Goal: Task Accomplishment & Management: Manage account settings

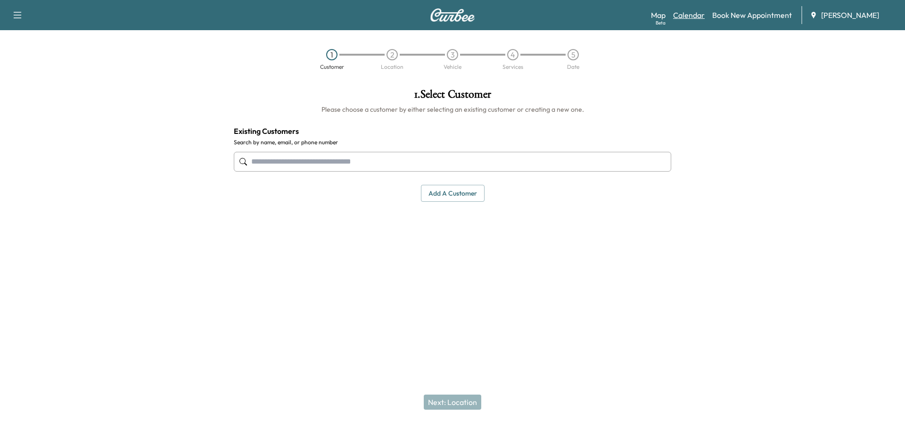
click at [695, 19] on link "Calendar" at bounding box center [689, 14] width 32 height 11
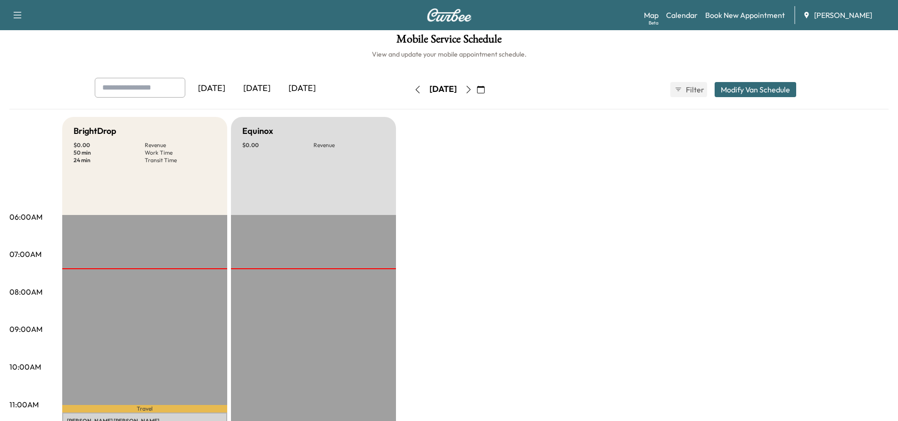
scroll to position [47, 0]
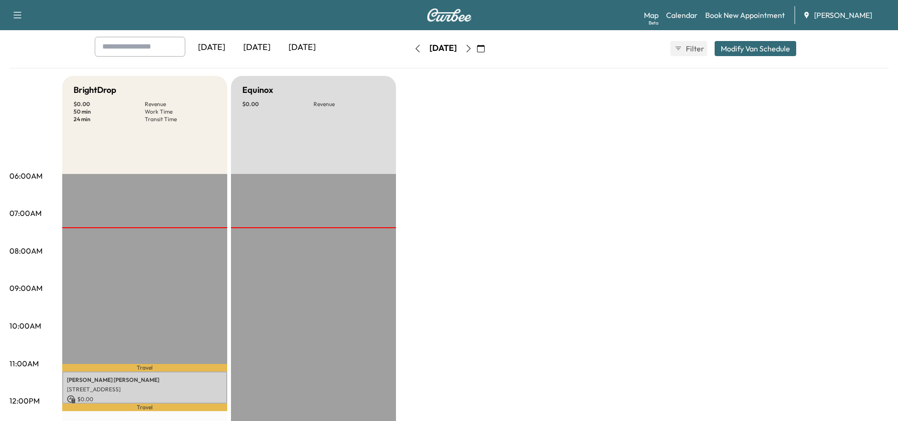
click at [472, 49] on icon "button" at bounding box center [469, 49] width 8 height 8
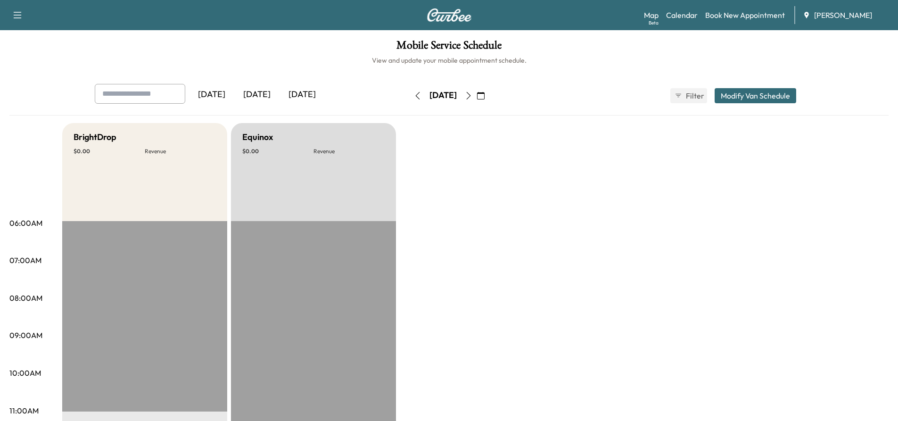
click at [472, 96] on icon "button" at bounding box center [469, 96] width 8 height 8
click at [472, 97] on icon "button" at bounding box center [469, 96] width 8 height 8
click at [414, 95] on icon "button" at bounding box center [418, 96] width 8 height 8
click at [410, 100] on button "button" at bounding box center [418, 95] width 16 height 15
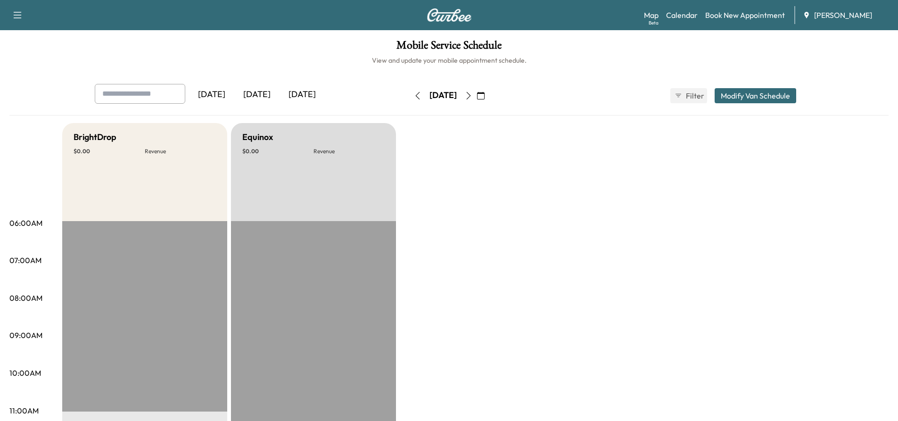
click at [410, 100] on button "button" at bounding box center [418, 95] width 16 height 15
click at [414, 98] on icon "button" at bounding box center [418, 96] width 8 height 8
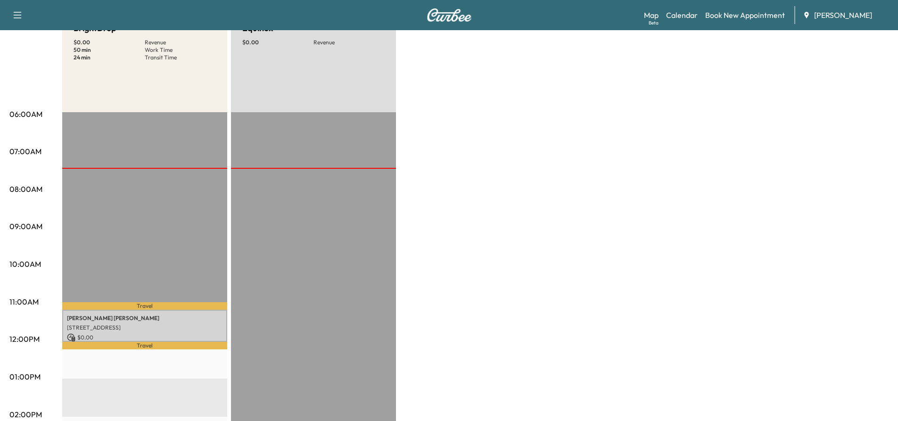
scroll to position [189, 0]
